Goal: Check status: Check status

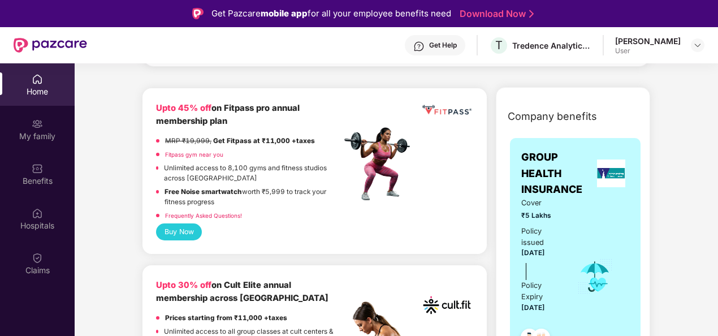
scroll to position [279, 0]
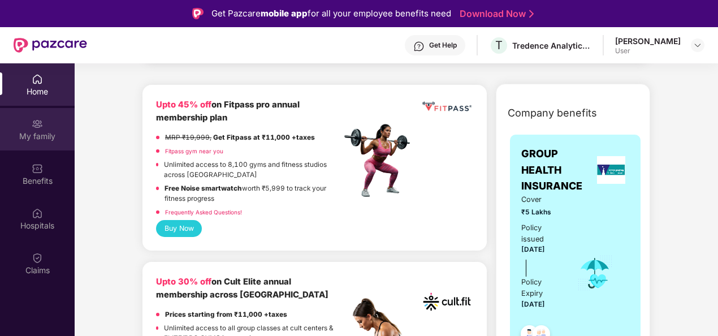
click at [41, 127] on img at bounding box center [37, 123] width 11 height 11
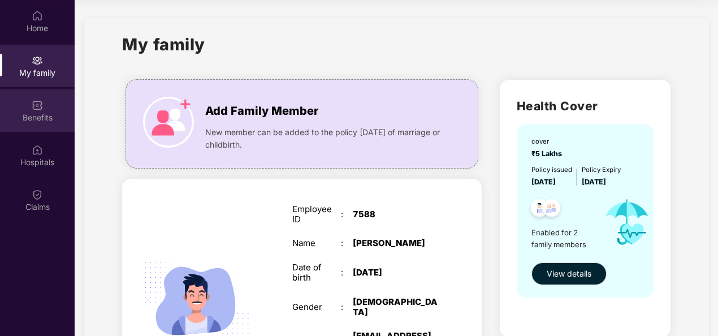
click at [57, 114] on div "Benefits" at bounding box center [37, 117] width 75 height 11
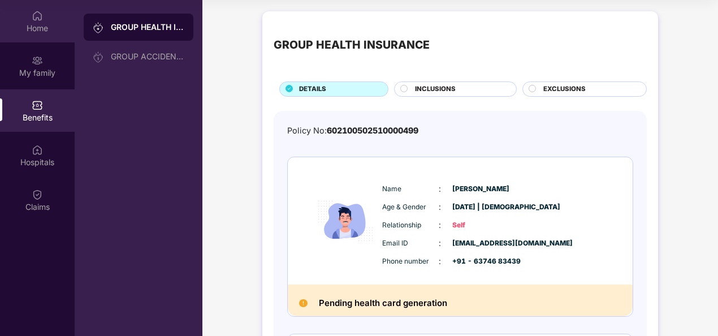
click at [28, 16] on div "Home" at bounding box center [37, 21] width 75 height 42
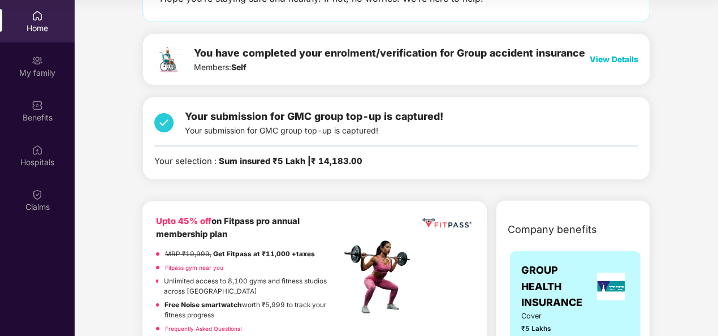
scroll to position [99, 0]
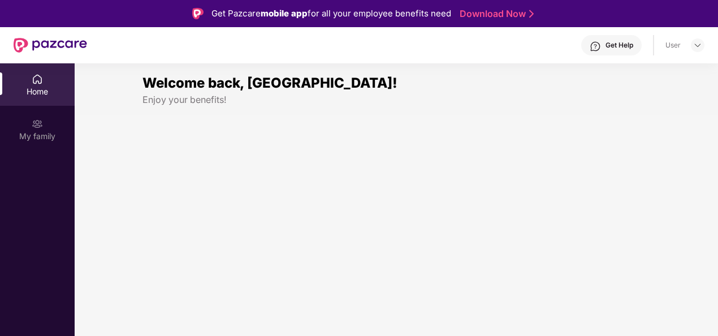
scroll to position [63, 0]
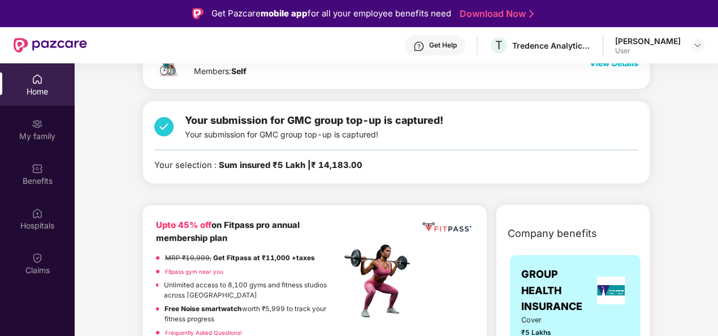
scroll to position [159, 0]
click at [310, 131] on div "Your submission for GMC group top-up is captured! Your submission for GMC group…" at bounding box center [314, 126] width 258 height 28
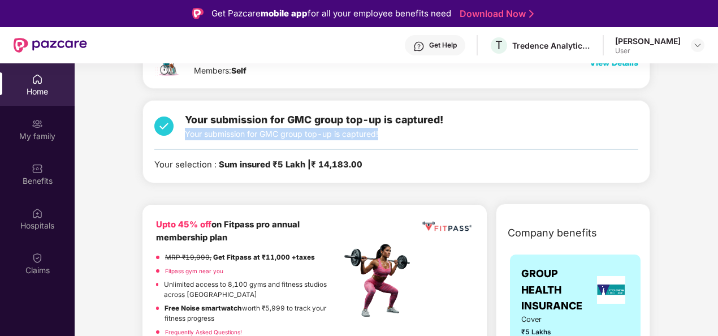
click at [310, 131] on div "Your submission for GMC group top-up is captured! Your submission for GMC group…" at bounding box center [314, 126] width 258 height 28
drag, startPoint x: 310, startPoint y: 131, endPoint x: 371, endPoint y: 149, distance: 63.7
click at [371, 149] on div "Your submission for GMC group top-up is captured! Your submission for GMC group…" at bounding box center [396, 141] width 484 height 59
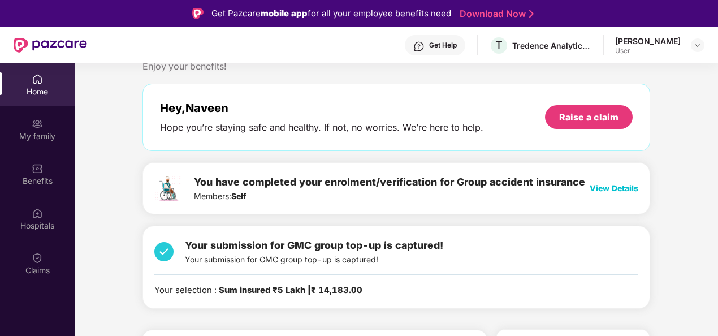
scroll to position [65, 0]
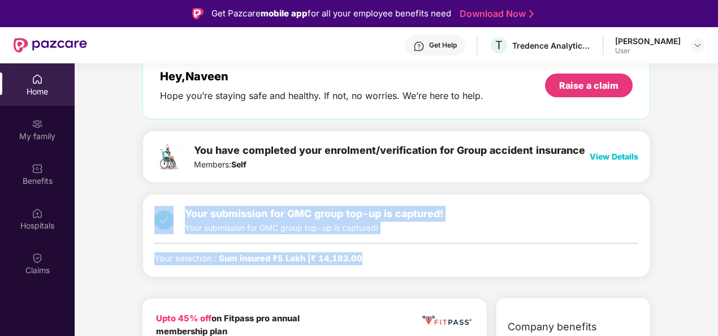
drag, startPoint x: 176, startPoint y: 201, endPoint x: 391, endPoint y: 267, distance: 224.7
click at [391, 267] on div "Your submission for GMC group top-up is captured! Your submission for GMC group…" at bounding box center [396, 235] width 508 height 83
drag, startPoint x: 391, startPoint y: 267, endPoint x: 371, endPoint y: 257, distance: 22.7
click at [371, 257] on div "Your selection : Sum insured ₹5 Lakh | ₹ 14,183.00" at bounding box center [396, 258] width 484 height 13
click at [190, 207] on span "Your submission for GMC group top-up is captured!" at bounding box center [314, 213] width 258 height 12
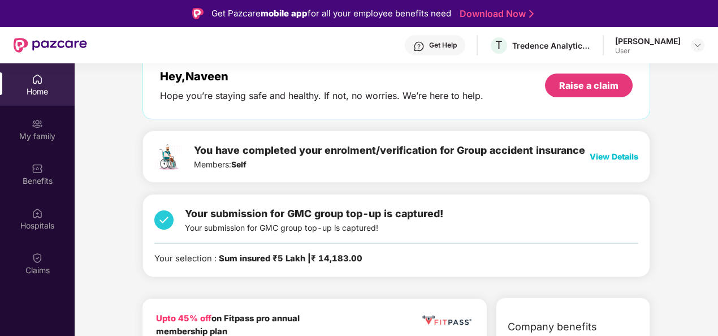
scroll to position [0, 0]
